Goal: Complete application form

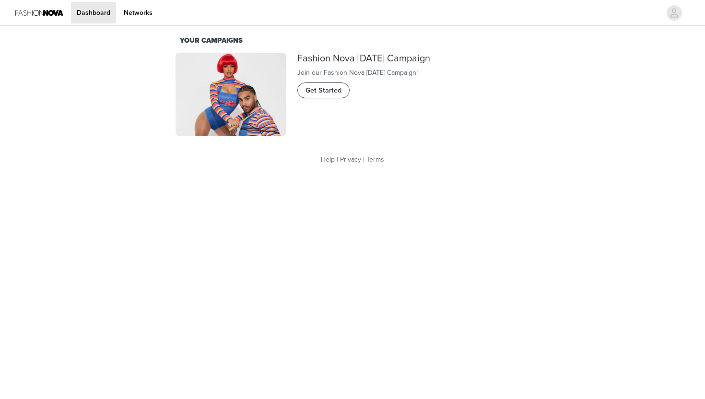
click at [304, 98] on button "Get Started" at bounding box center [323, 89] width 52 height 15
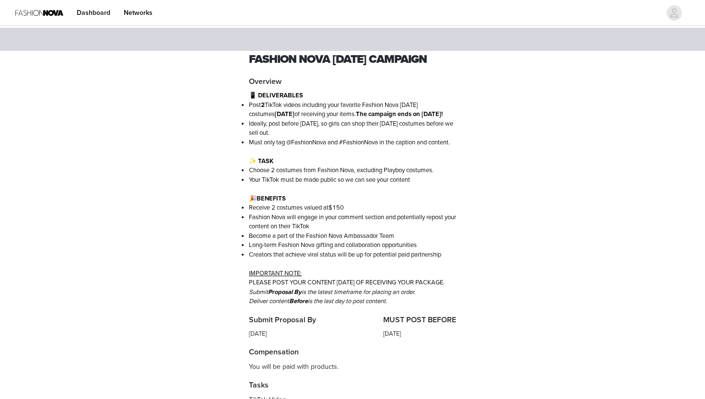
scroll to position [259, 0]
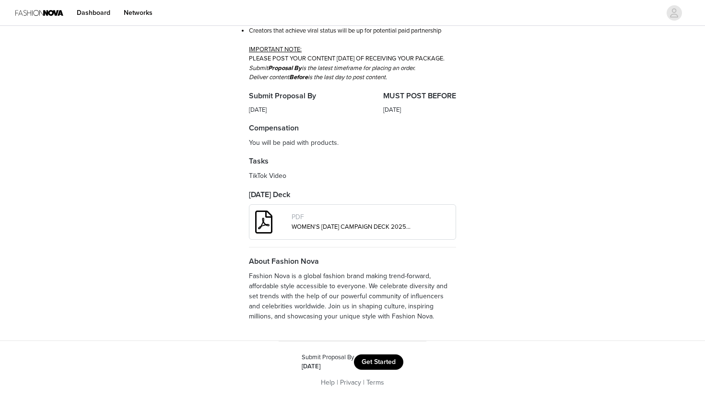
click at [363, 367] on button "Get Started" at bounding box center [378, 361] width 49 height 15
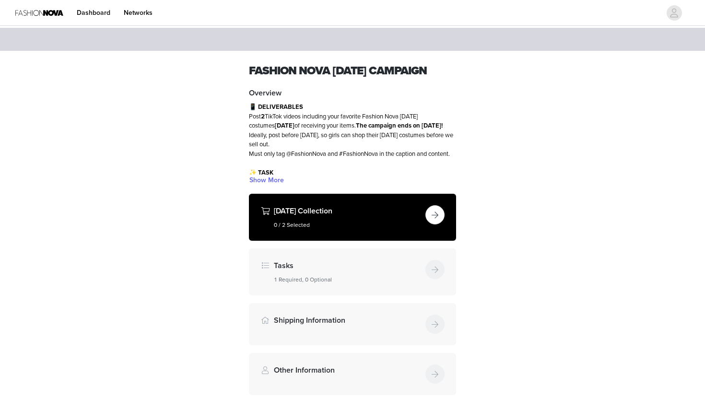
click at [355, 229] on div "[DATE] Collection 0 / 2 Selected" at bounding box center [348, 217] width 148 height 24
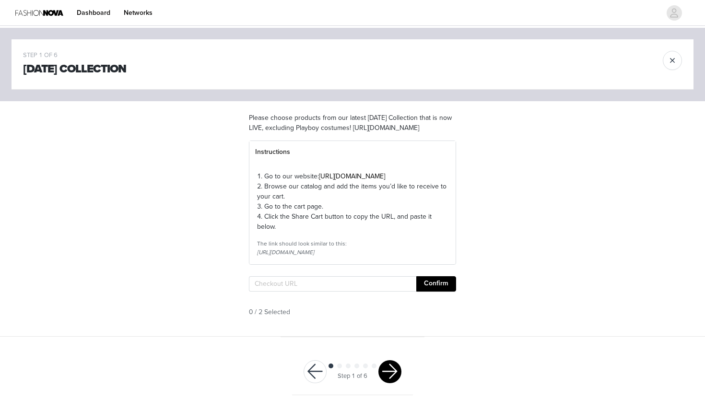
click at [346, 180] on link "[URL][DOMAIN_NAME]" at bounding box center [352, 176] width 66 height 8
click at [287, 292] on input "text" at bounding box center [332, 283] width 167 height 15
paste input "[URL][DOMAIN_NAME]"
type input "[URL][DOMAIN_NAME]"
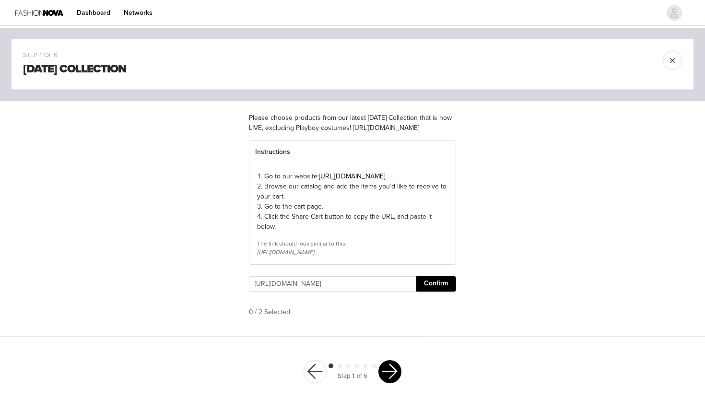
click at [435, 292] on button "Confirm" at bounding box center [436, 283] width 40 height 15
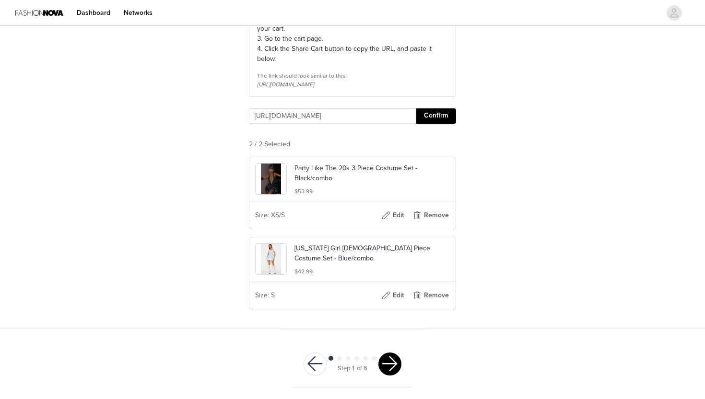
scroll to position [0, 0]
click at [394, 361] on button "button" at bounding box center [389, 364] width 23 height 23
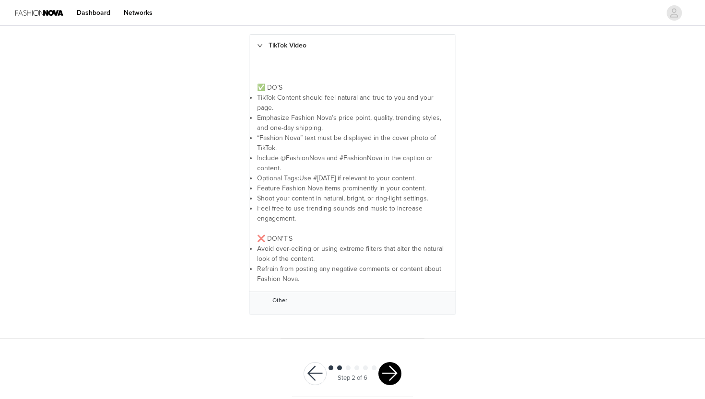
scroll to position [215, 0]
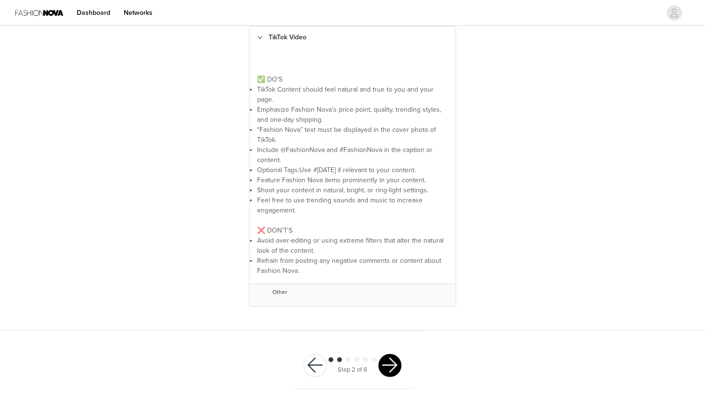
click at [386, 363] on button "button" at bounding box center [389, 365] width 23 height 23
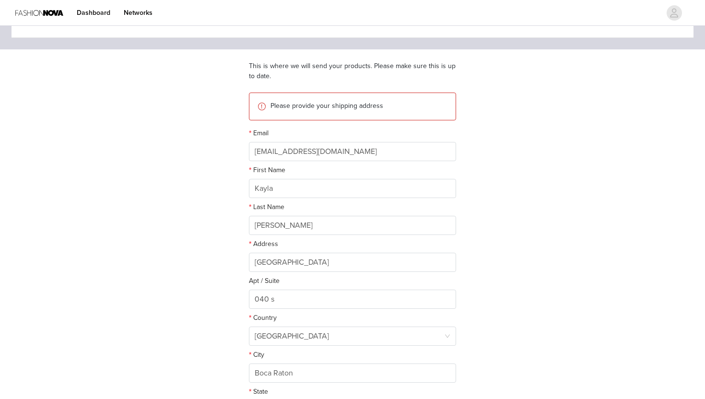
scroll to position [56, 0]
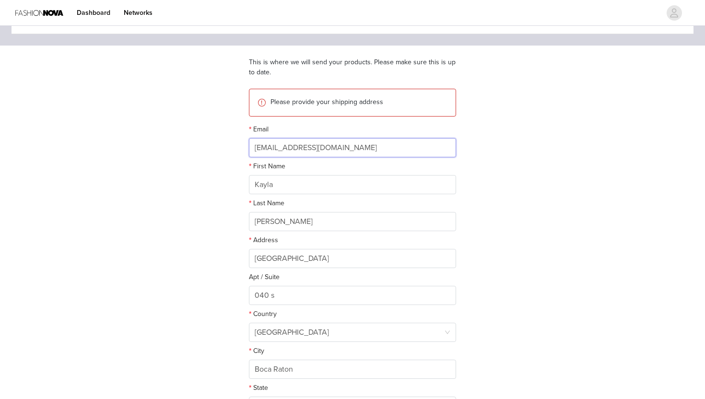
click at [400, 147] on input "[EMAIL_ADDRESS][DOMAIN_NAME]" at bounding box center [352, 147] width 207 height 19
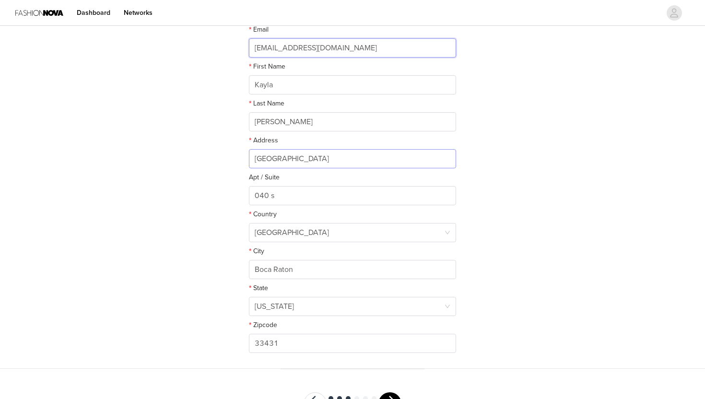
scroll to position [174, 0]
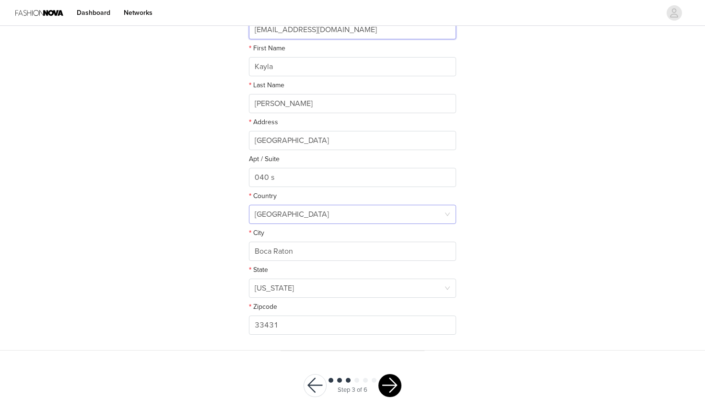
type input "[EMAIL_ADDRESS][DOMAIN_NAME]"
click at [315, 215] on div "[GEOGRAPHIC_DATA]" at bounding box center [349, 214] width 189 height 18
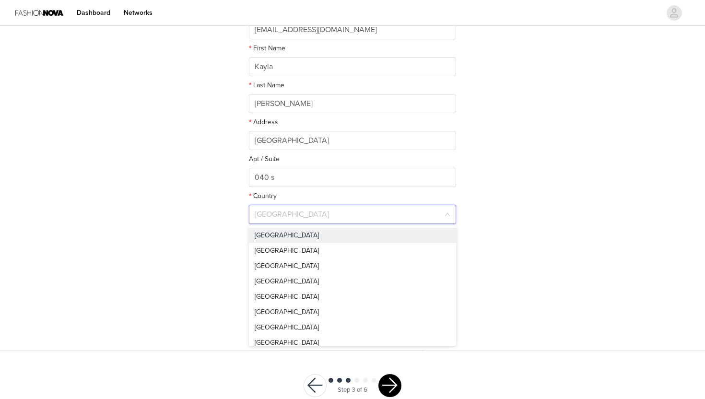
click at [465, 201] on section "This is where we will send your products. Please make sure this is up to date. …" at bounding box center [352, 139] width 230 height 423
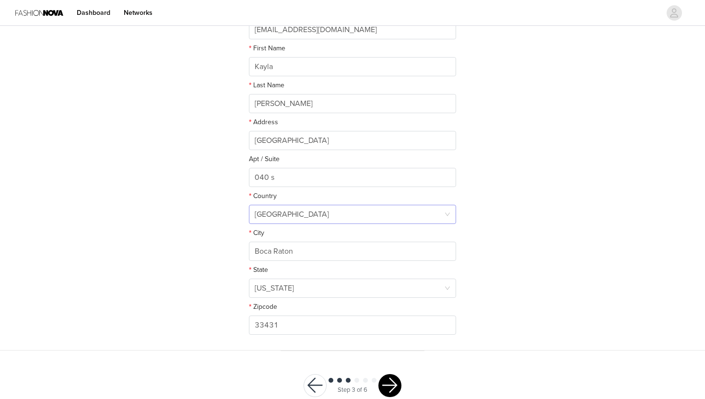
scroll to position [195, 0]
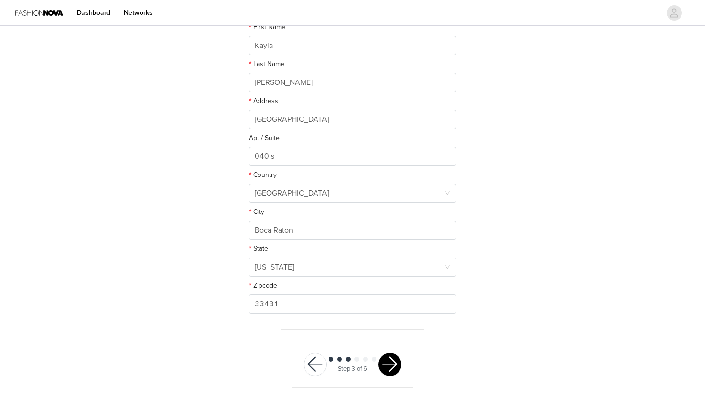
click at [396, 366] on button "button" at bounding box center [389, 364] width 23 height 23
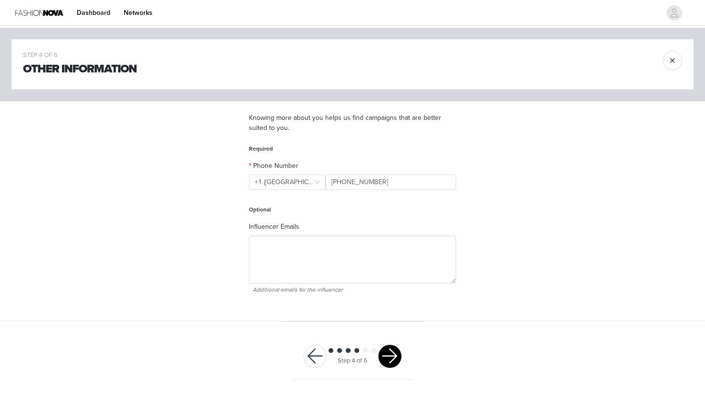
click at [396, 353] on button "button" at bounding box center [389, 356] width 23 height 23
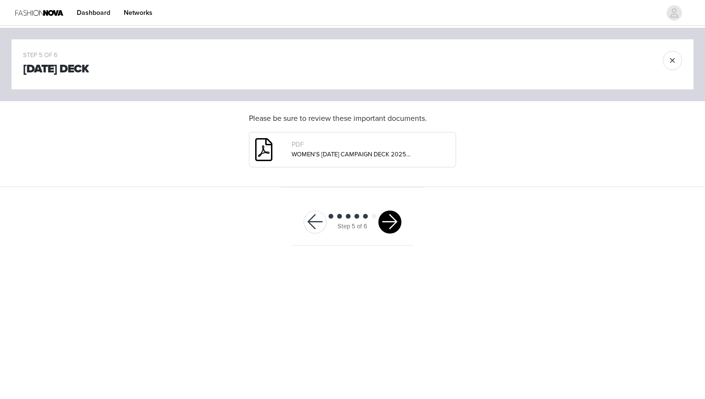
click at [390, 230] on button "button" at bounding box center [389, 222] width 23 height 23
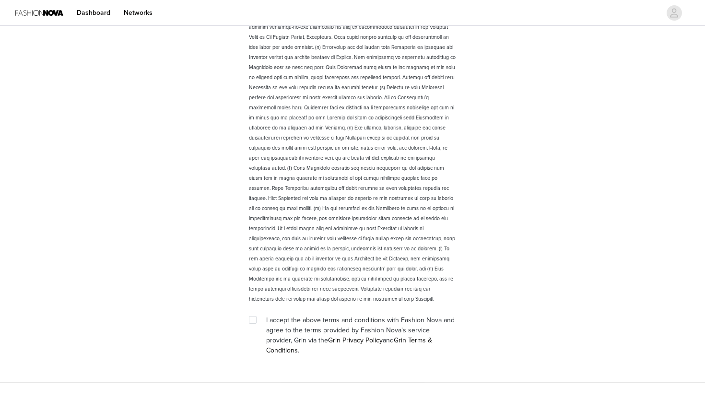
scroll to position [1279, 0]
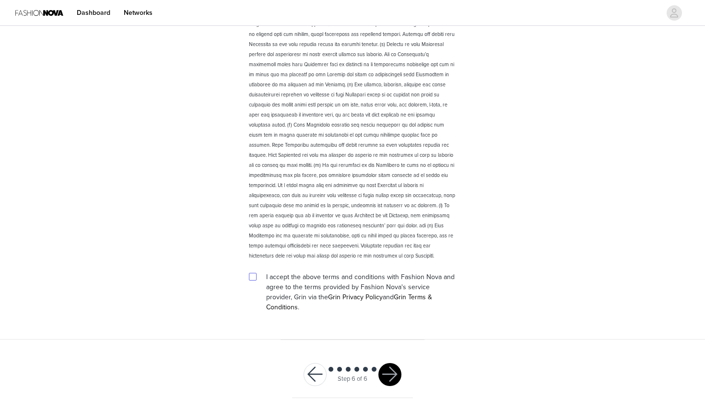
click at [253, 278] on input "checkbox" at bounding box center [252, 276] width 7 height 7
checkbox input "true"
click at [390, 364] on button "button" at bounding box center [389, 374] width 23 height 23
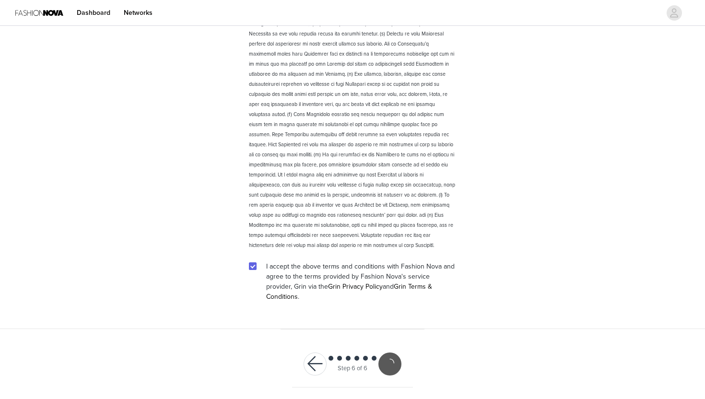
scroll to position [1244, 0]
